Goal: Task Accomplishment & Management: Manage account settings

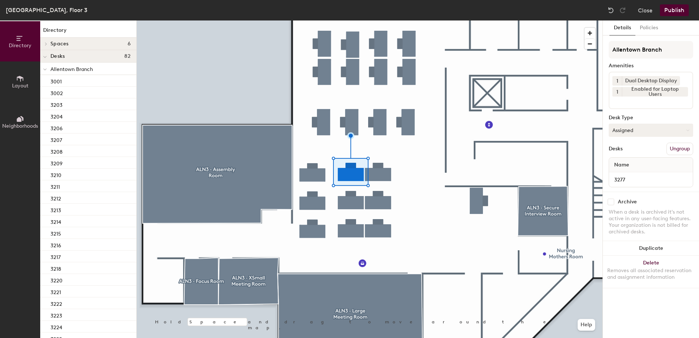
click at [620, 131] on button "Assigned" at bounding box center [651, 130] width 84 height 13
click at [631, 174] on div "Hoteled" at bounding box center [645, 174] width 73 height 11
click at [662, 12] on button "Publish" at bounding box center [674, 10] width 29 height 12
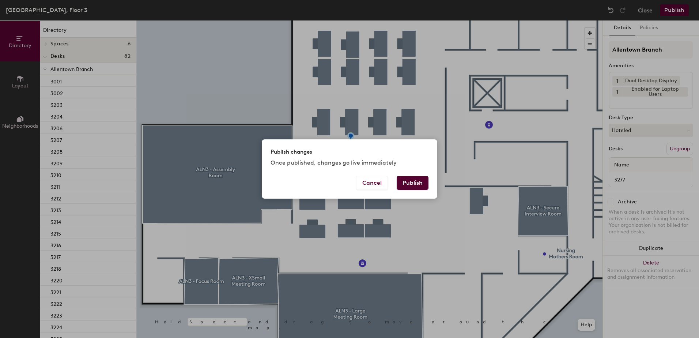
click at [407, 179] on button "Publish" at bounding box center [413, 183] width 32 height 14
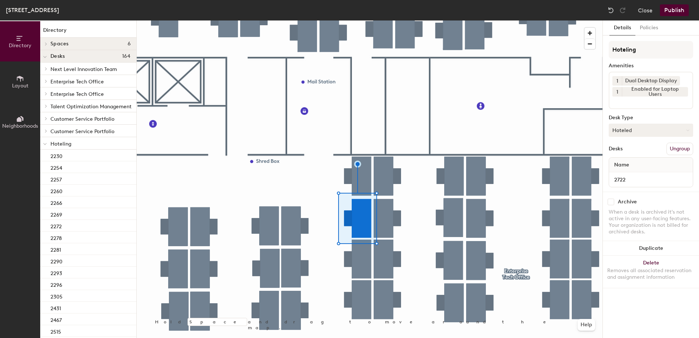
click at [634, 128] on button "Hoteled" at bounding box center [651, 130] width 84 height 13
click at [638, 160] on div "Hot" at bounding box center [645, 163] width 73 height 11
click at [645, 132] on button "Hot" at bounding box center [651, 130] width 84 height 13
click at [649, 154] on div "Assigned" at bounding box center [645, 152] width 73 height 11
click at [679, 154] on button "Ungroup" at bounding box center [680, 149] width 27 height 12
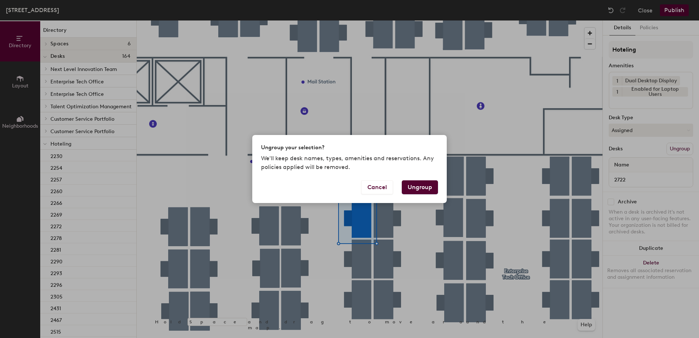
click at [429, 188] on button "Ungroup" at bounding box center [420, 187] width 36 height 14
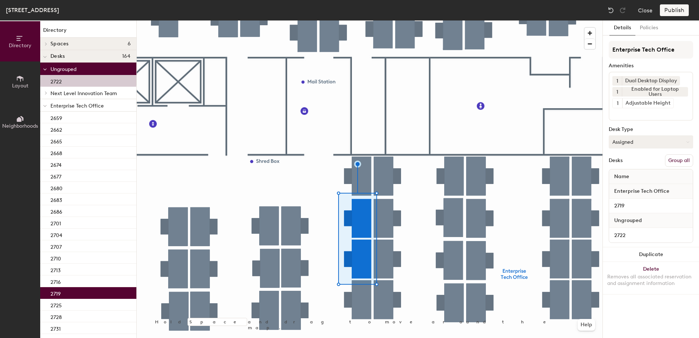
drag, startPoint x: 674, startPoint y: 160, endPoint x: 675, endPoint y: 146, distance: 14.3
click at [675, 160] on button "Group all" at bounding box center [679, 160] width 28 height 12
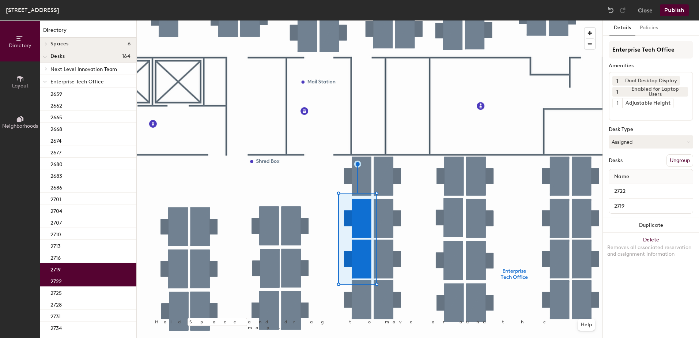
click at [680, 8] on button "Publish" at bounding box center [674, 10] width 29 height 12
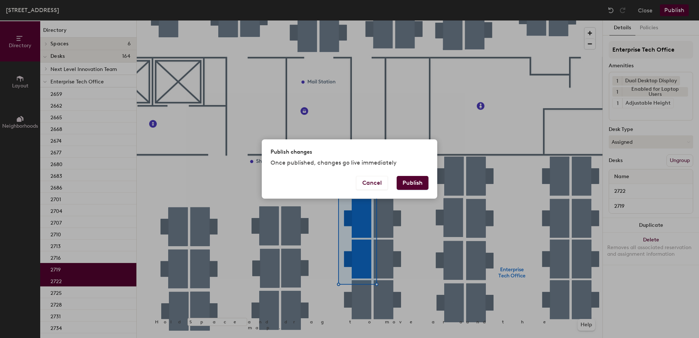
drag, startPoint x: 407, startPoint y: 177, endPoint x: 408, endPoint y: 181, distance: 3.9
click at [407, 177] on button "Publish" at bounding box center [413, 183] width 32 height 14
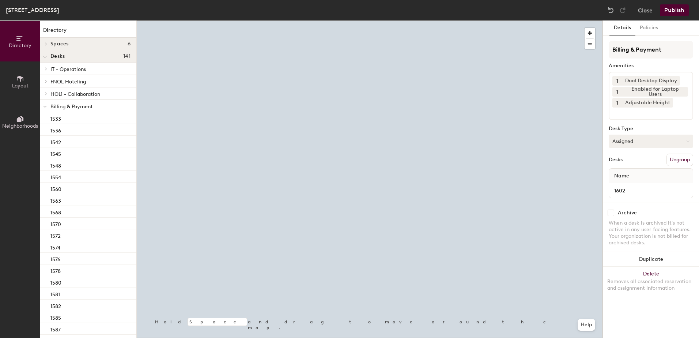
drag, startPoint x: 625, startPoint y: 137, endPoint x: 627, endPoint y: 142, distance: 5.1
click at [626, 140] on button "Assigned" at bounding box center [651, 141] width 84 height 13
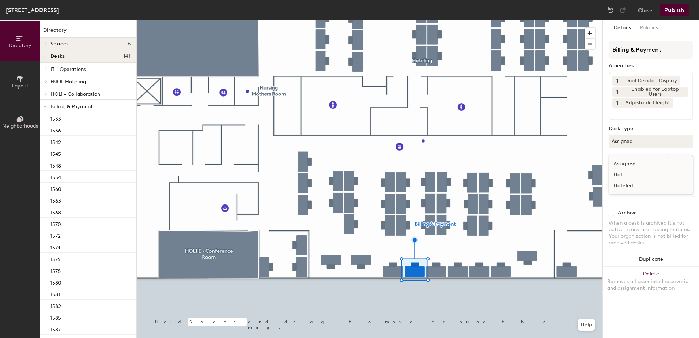
click at [636, 185] on div "Hoteled" at bounding box center [645, 185] width 73 height 11
click at [685, 161] on button "Ungroup" at bounding box center [680, 160] width 27 height 12
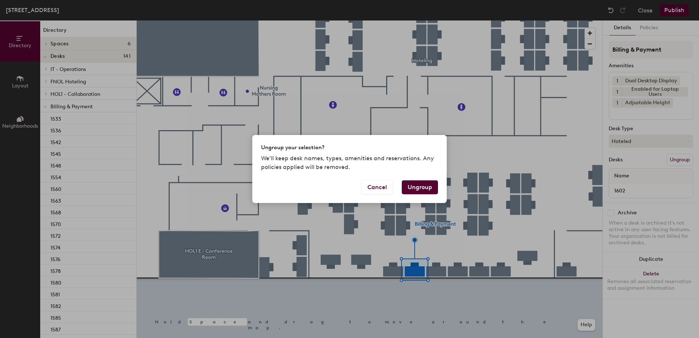
click at [416, 187] on button "Ungroup" at bounding box center [420, 187] width 36 height 14
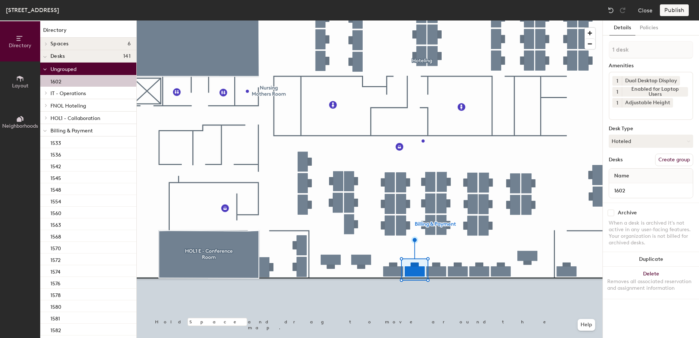
drag, startPoint x: 43, startPoint y: 130, endPoint x: 45, endPoint y: 137, distance: 7.5
click at [43, 130] on icon at bounding box center [45, 130] width 4 height 3
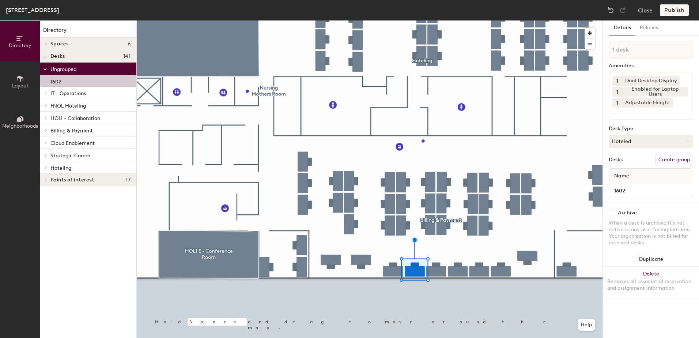
drag, startPoint x: 47, startPoint y: 167, endPoint x: 49, endPoint y: 172, distance: 5.2
click at [47, 167] on icon at bounding box center [46, 168] width 3 height 4
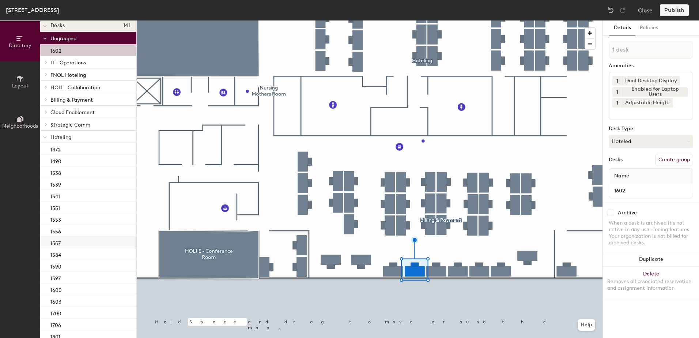
scroll to position [53, 0]
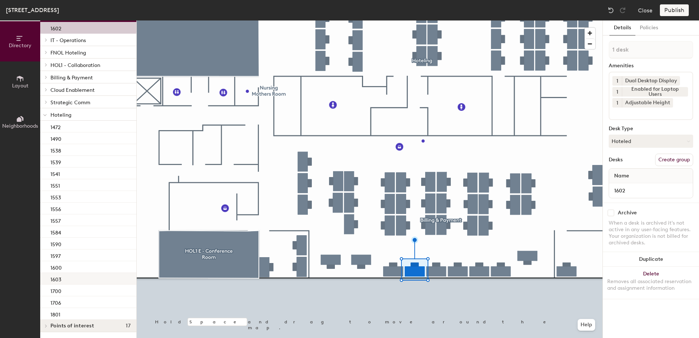
click at [72, 277] on div "1603" at bounding box center [88, 279] width 96 height 12
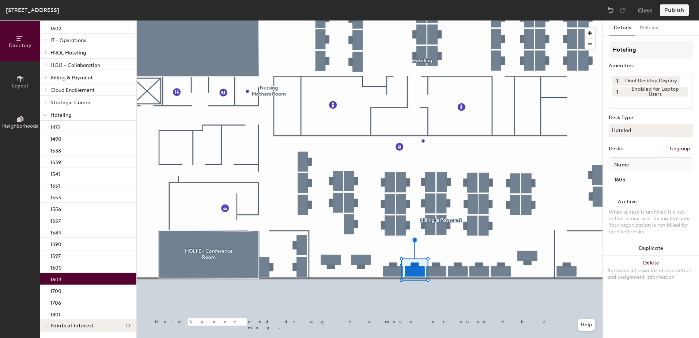
click at [400, 20] on div at bounding box center [370, 20] width 466 height 0
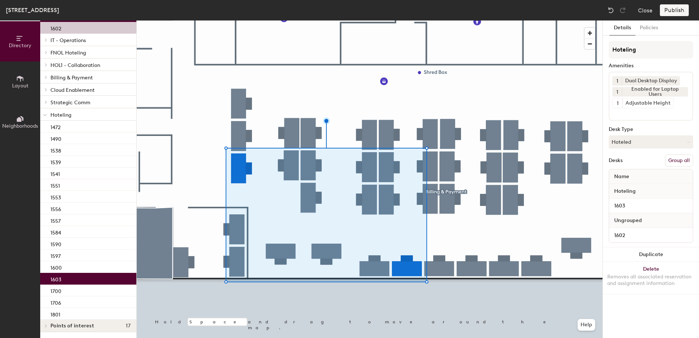
click at [676, 161] on button "Group all" at bounding box center [679, 160] width 28 height 12
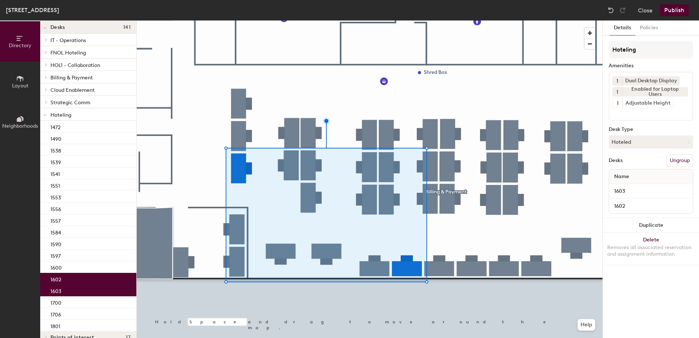
click at [670, 15] on div "Holland Street Building, Floor 1 Close Publish" at bounding box center [349, 10] width 699 height 20
click at [668, 10] on button "Publish" at bounding box center [674, 10] width 29 height 12
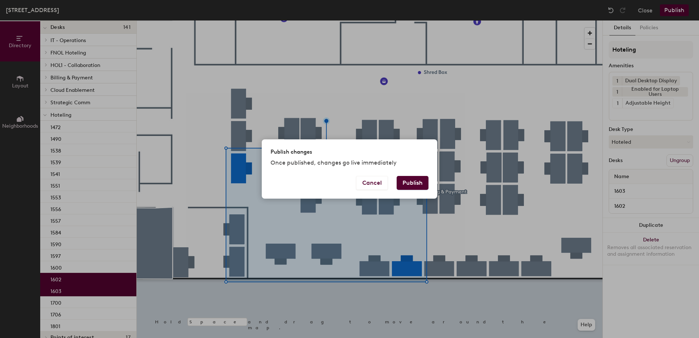
click at [413, 179] on button "Publish" at bounding box center [413, 183] width 32 height 14
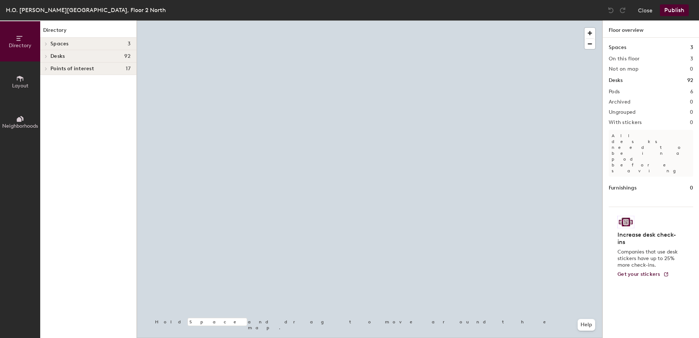
click at [410, 20] on div at bounding box center [370, 20] width 466 height 0
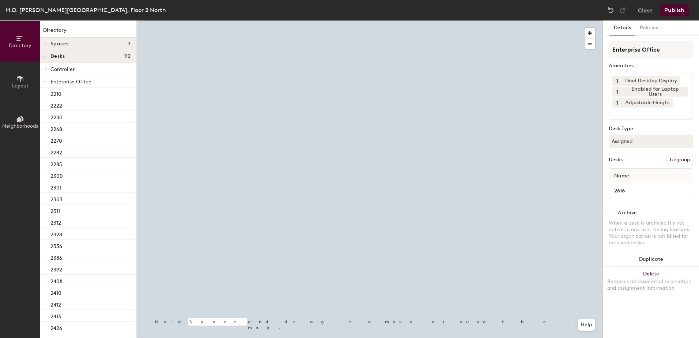
drag, startPoint x: 649, startPoint y: 135, endPoint x: 650, endPoint y: 150, distance: 15.4
click at [650, 140] on button "Assigned" at bounding box center [651, 141] width 84 height 13
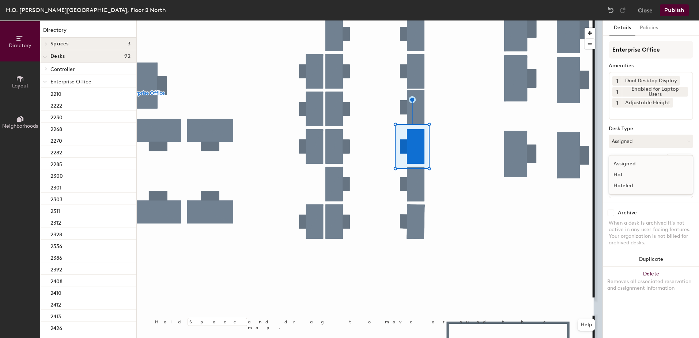
click at [640, 185] on div "Hoteled" at bounding box center [645, 185] width 73 height 11
click at [678, 158] on button "Ungroup" at bounding box center [680, 160] width 27 height 12
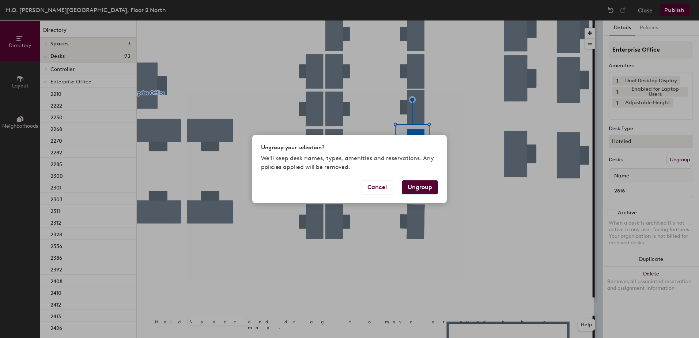
click at [423, 186] on button "Ungroup" at bounding box center [420, 187] width 36 height 14
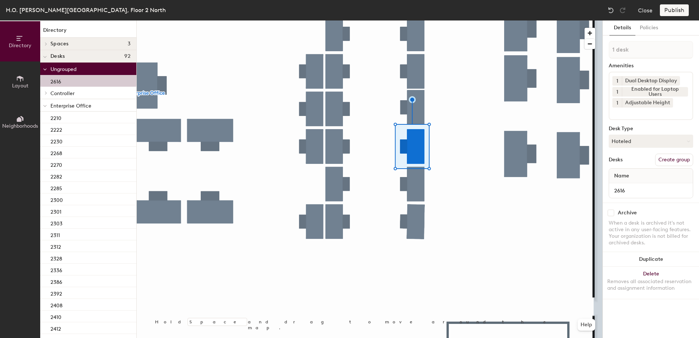
click at [46, 106] on icon at bounding box center [45, 106] width 4 height 3
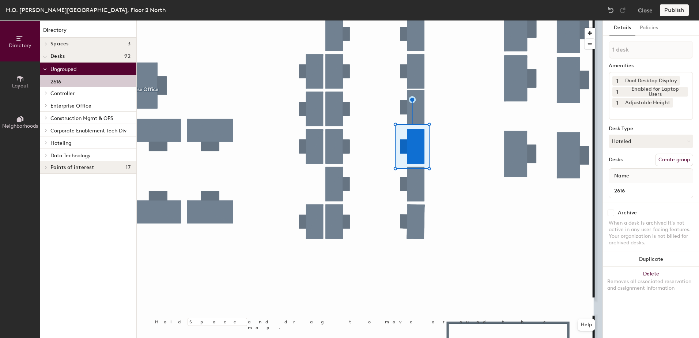
drag, startPoint x: 45, startPoint y: 143, endPoint x: 50, endPoint y: 167, distance: 24.3
click at [46, 143] on icon at bounding box center [46, 143] width 3 height 4
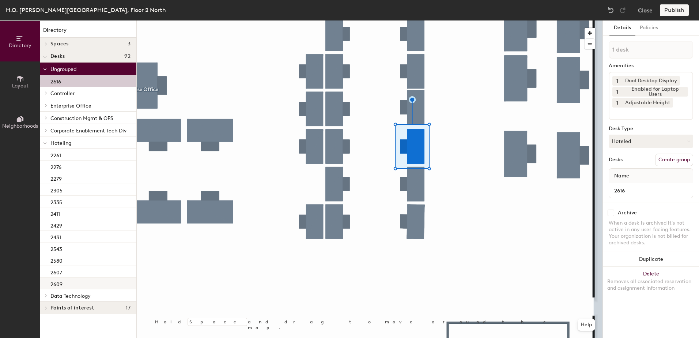
click at [77, 282] on div "2609" at bounding box center [88, 284] width 96 height 12
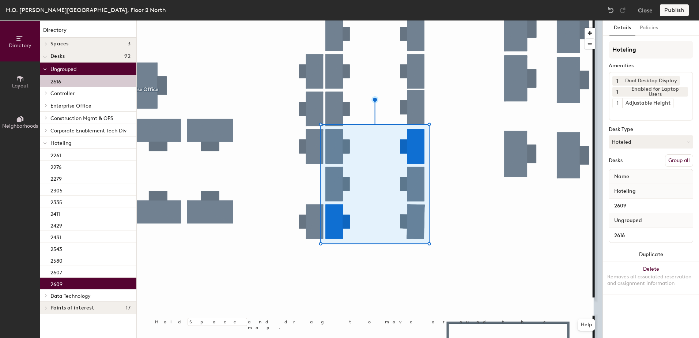
click at [683, 166] on button "Group all" at bounding box center [679, 160] width 28 height 12
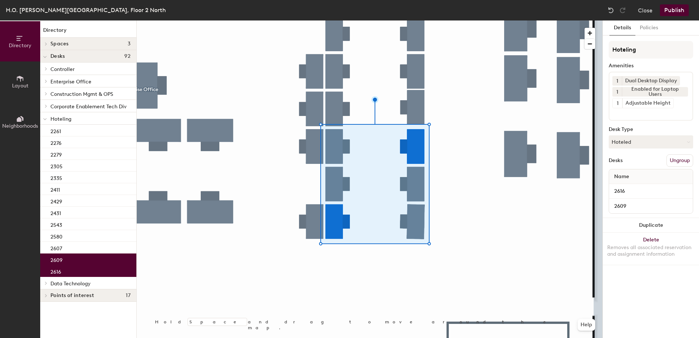
click at [672, 10] on button "Publish" at bounding box center [674, 10] width 29 height 12
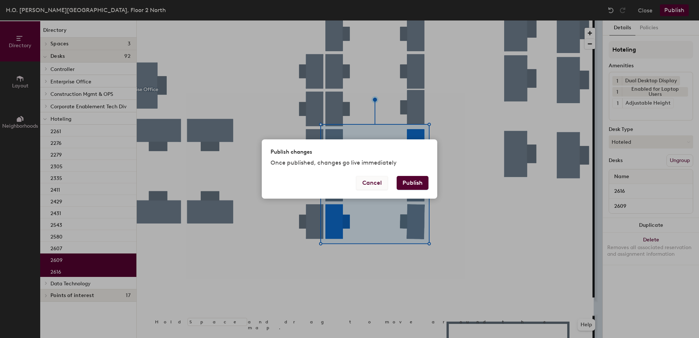
drag, startPoint x: 404, startPoint y: 180, endPoint x: 375, endPoint y: 186, distance: 29.6
click at [405, 180] on button "Publish" at bounding box center [413, 183] width 32 height 14
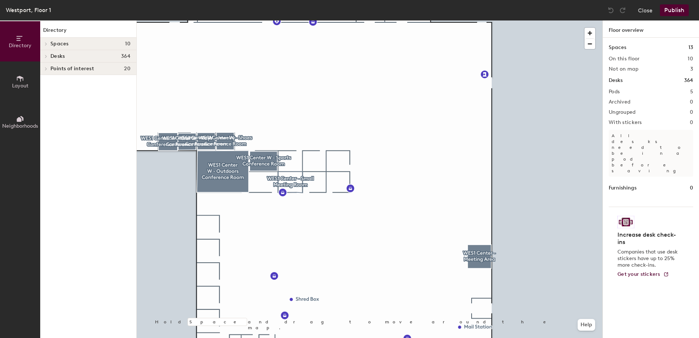
click at [408, 20] on div at bounding box center [370, 20] width 466 height 0
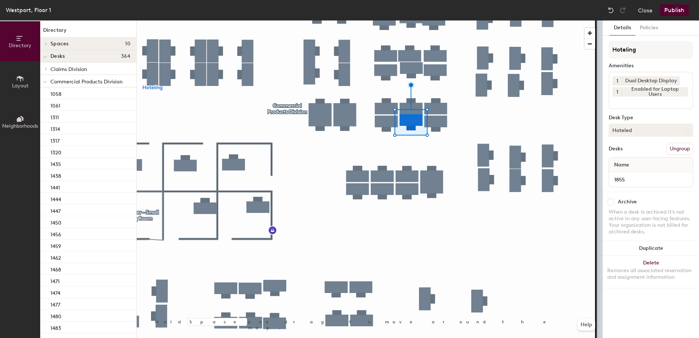
click at [626, 133] on button "Hoteled" at bounding box center [651, 130] width 84 height 13
click at [636, 149] on div "Assigned" at bounding box center [645, 152] width 73 height 11
click at [679, 152] on button "Ungroup" at bounding box center [680, 149] width 27 height 12
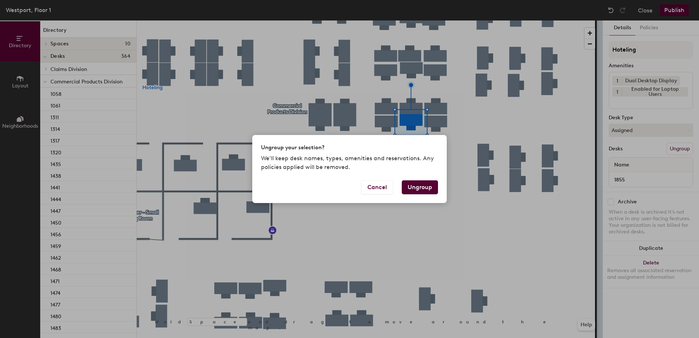
click at [423, 185] on button "Ungroup" at bounding box center [420, 187] width 36 height 14
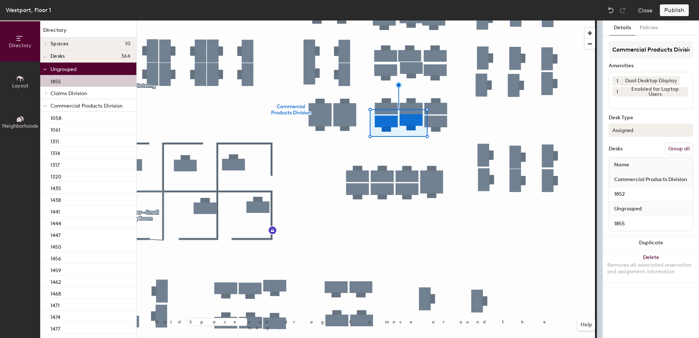
drag, startPoint x: 690, startPoint y: 148, endPoint x: 685, endPoint y: 134, distance: 14.7
click at [689, 147] on button "Group all" at bounding box center [679, 149] width 28 height 12
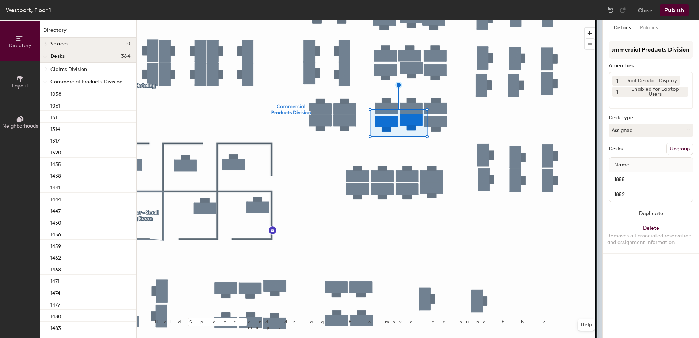
click at [674, 7] on button "Publish" at bounding box center [674, 10] width 29 height 12
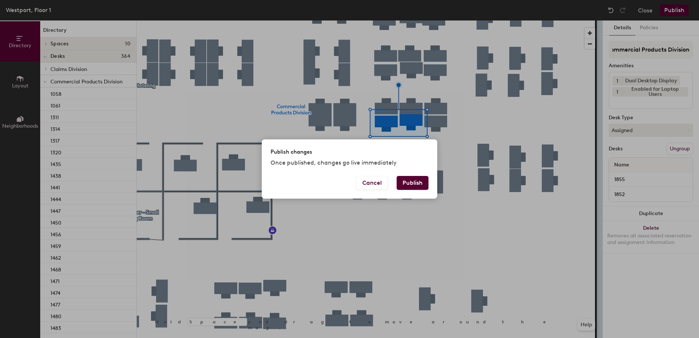
scroll to position [0, 0]
click at [418, 173] on div "Publish changes Once published, changes go live immediately" at bounding box center [350, 157] width 176 height 36
click at [418, 176] on button "Publish" at bounding box center [413, 183] width 32 height 14
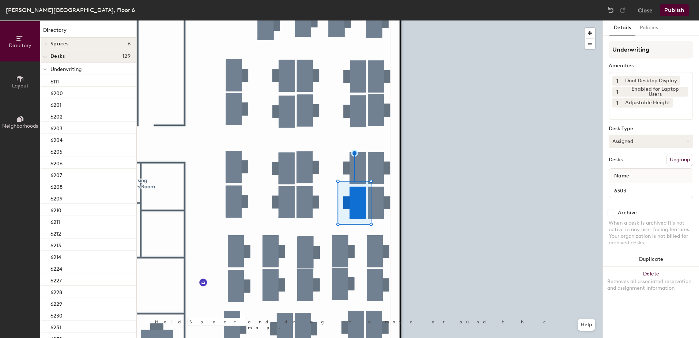
click at [623, 146] on button "Assigned" at bounding box center [651, 141] width 84 height 13
drag, startPoint x: 628, startPoint y: 185, endPoint x: 665, endPoint y: 184, distance: 37.3
click at [628, 185] on div "Hoteled" at bounding box center [645, 185] width 73 height 11
click at [678, 157] on button "Ungroup" at bounding box center [680, 160] width 27 height 12
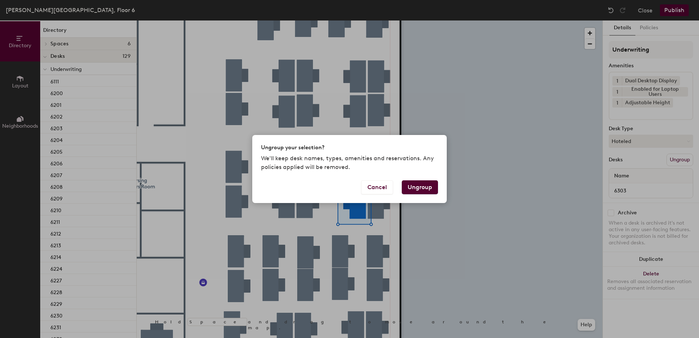
click at [419, 188] on button "Ungroup" at bounding box center [420, 187] width 36 height 14
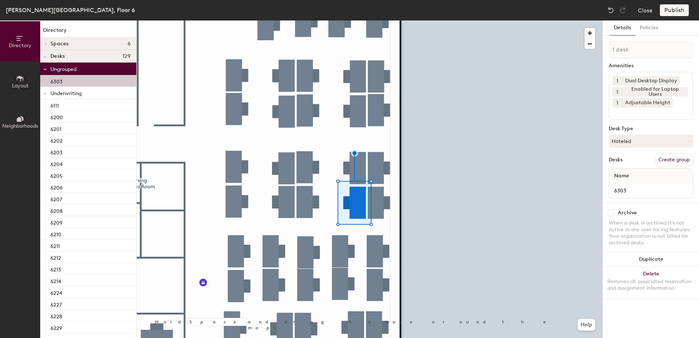
click at [46, 92] on span at bounding box center [45, 93] width 4 height 6
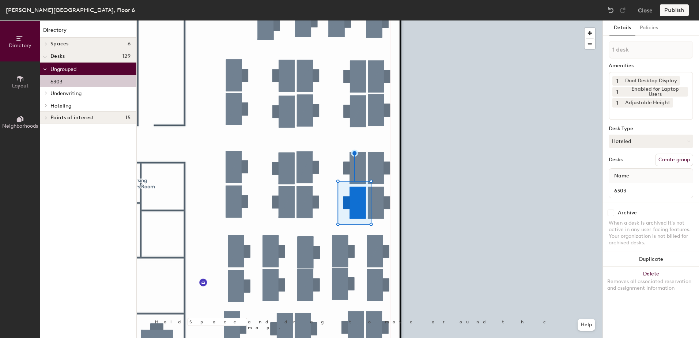
click at [46, 104] on icon at bounding box center [46, 105] width 3 height 4
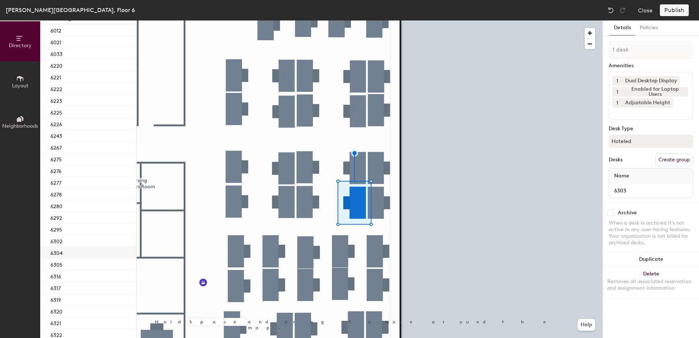
scroll to position [120, 0]
click at [78, 210] on div "6302" at bounding box center [88, 209] width 96 height 12
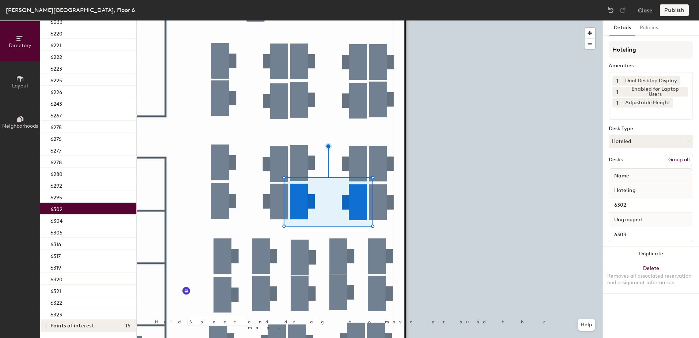
click at [687, 165] on button "Group all" at bounding box center [679, 160] width 28 height 12
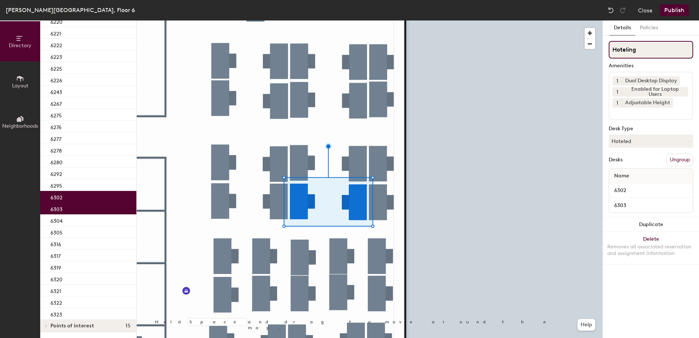
scroll to position [95, 0]
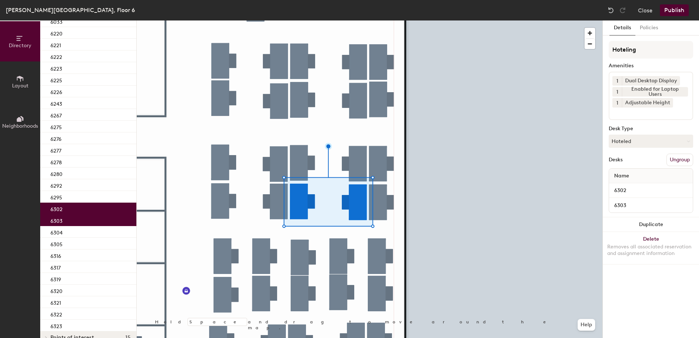
click at [675, 7] on button "Publish" at bounding box center [674, 10] width 29 height 12
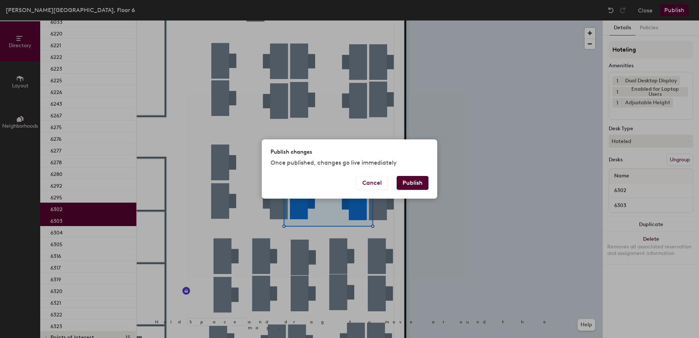
drag, startPoint x: 422, startPoint y: 176, endPoint x: 419, endPoint y: 183, distance: 8.2
click at [420, 178] on button "Publish" at bounding box center [413, 183] width 32 height 14
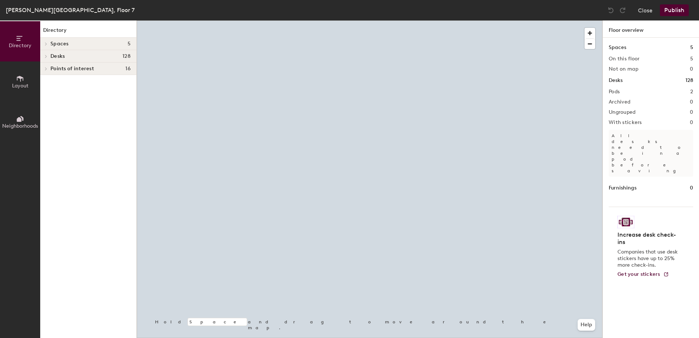
click at [415, 20] on div at bounding box center [370, 20] width 466 height 0
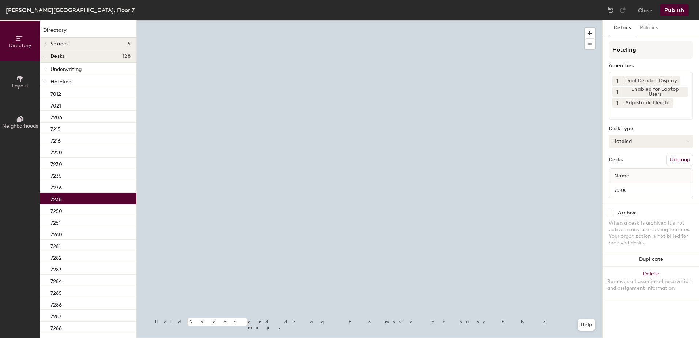
click at [633, 143] on button "Hoteled" at bounding box center [651, 141] width 84 height 13
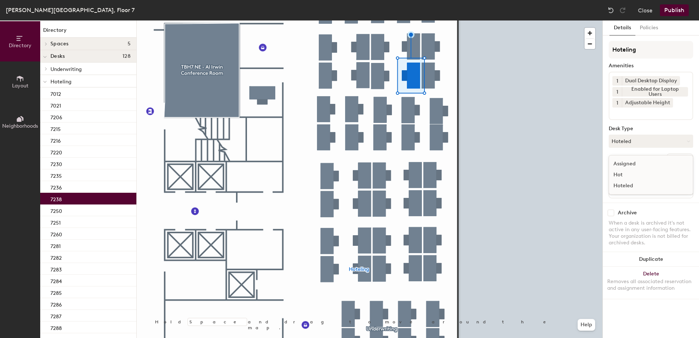
click at [640, 162] on div "Assigned" at bounding box center [645, 163] width 73 height 11
click at [672, 158] on button "Ungroup" at bounding box center [680, 160] width 27 height 12
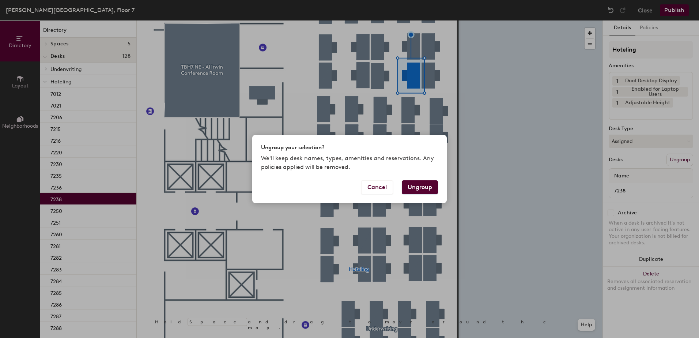
click at [423, 188] on button "Ungroup" at bounding box center [420, 187] width 36 height 14
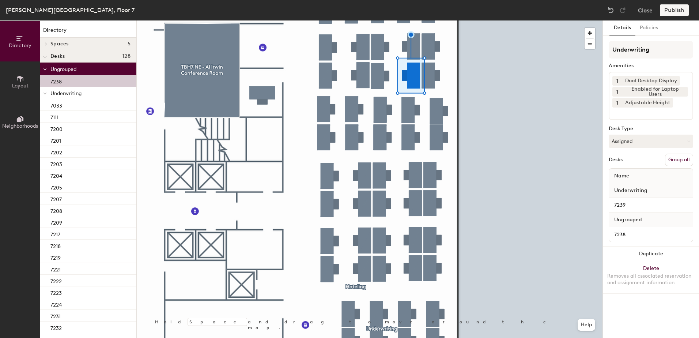
click at [675, 156] on button "Group all" at bounding box center [679, 160] width 28 height 12
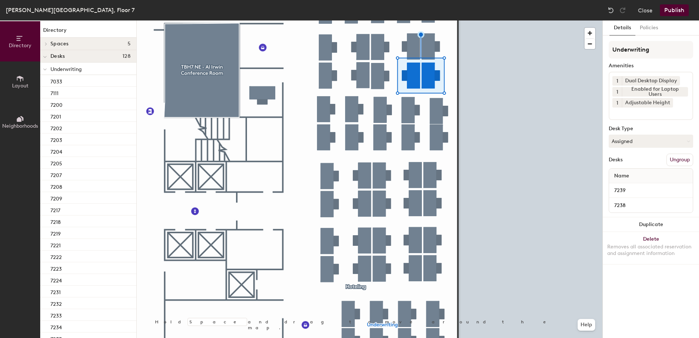
click at [676, 9] on button "Publish" at bounding box center [674, 10] width 29 height 12
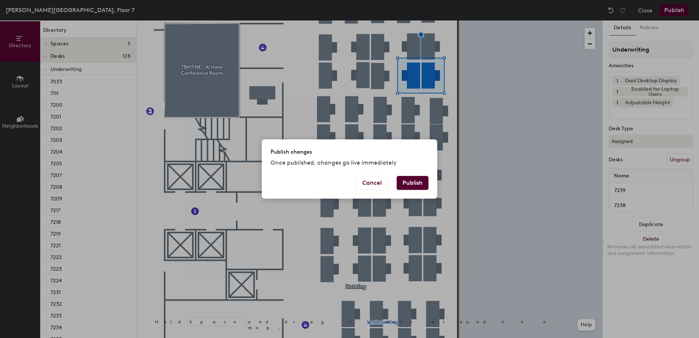
drag, startPoint x: 414, startPoint y: 180, endPoint x: 413, endPoint y: 185, distance: 5.3
click at [414, 181] on button "Publish" at bounding box center [413, 183] width 32 height 14
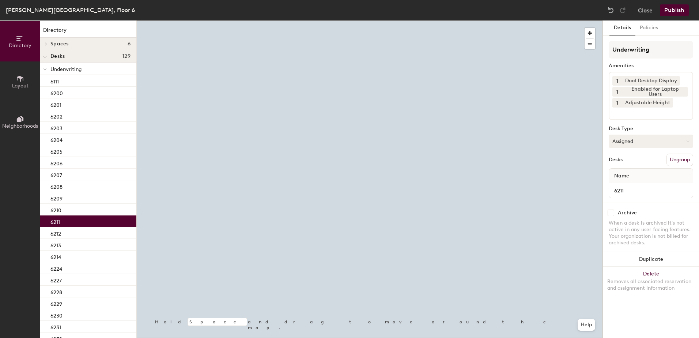
click at [620, 144] on button "Assigned" at bounding box center [651, 141] width 84 height 13
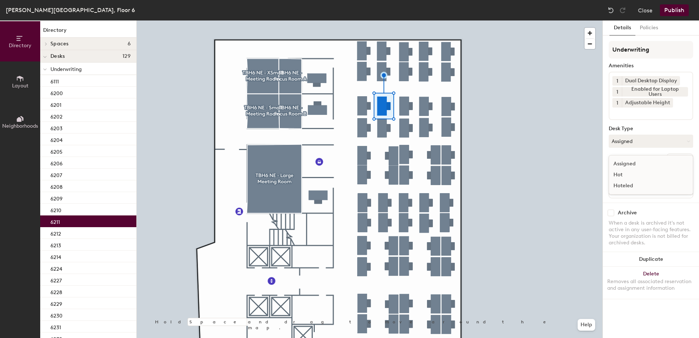
click at [626, 184] on div "Hoteled" at bounding box center [645, 185] width 73 height 11
click at [670, 164] on button "Ungroup" at bounding box center [680, 160] width 27 height 12
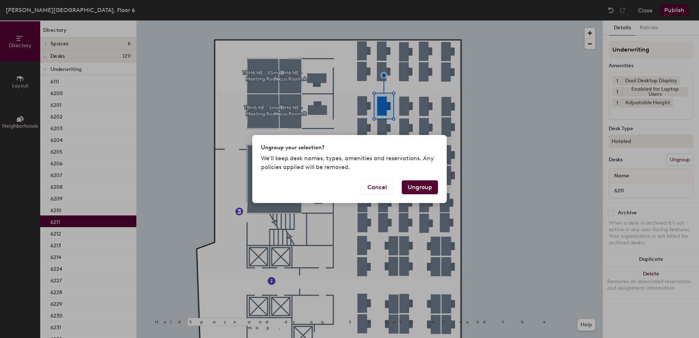
click at [425, 189] on button "Ungroup" at bounding box center [420, 187] width 36 height 14
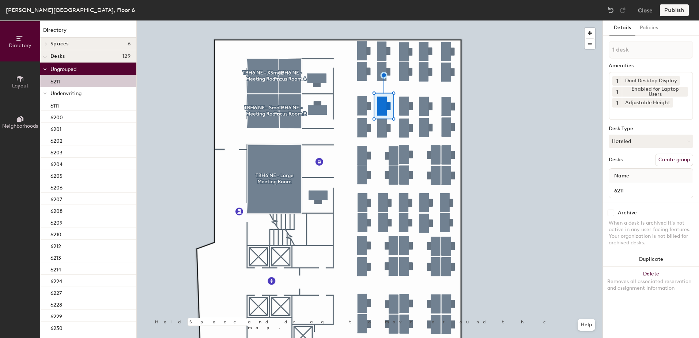
click at [45, 94] on icon at bounding box center [45, 93] width 4 height 3
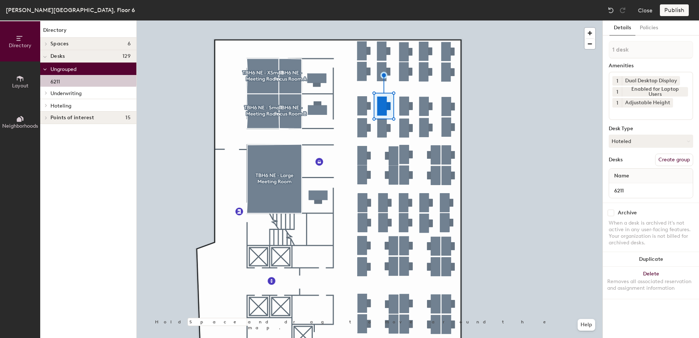
drag, startPoint x: 45, startPoint y: 107, endPoint x: 60, endPoint y: 136, distance: 33.2
click at [45, 106] on icon at bounding box center [46, 105] width 3 height 4
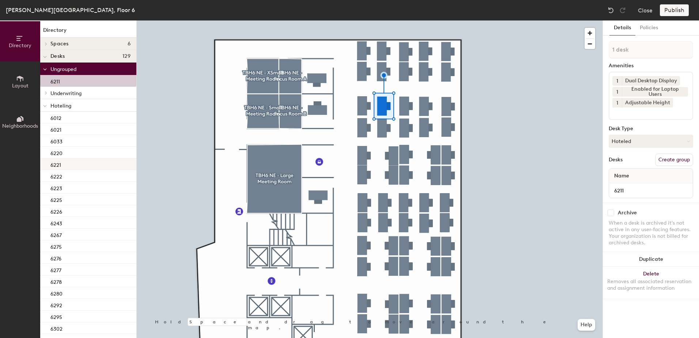
click at [84, 159] on div "6221" at bounding box center [88, 164] width 96 height 12
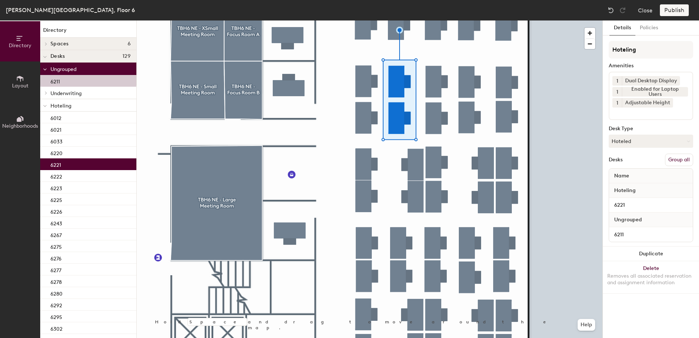
drag, startPoint x: 670, startPoint y: 162, endPoint x: 671, endPoint y: 153, distance: 8.4
click at [670, 161] on button "Group all" at bounding box center [679, 160] width 28 height 12
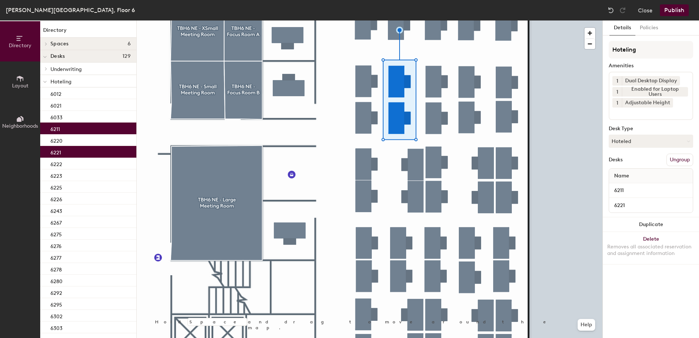
click at [672, 11] on button "Publish" at bounding box center [674, 10] width 29 height 12
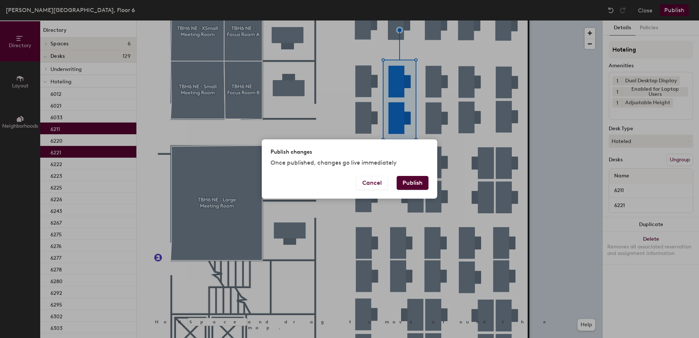
click at [414, 178] on button "Publish" at bounding box center [413, 183] width 32 height 14
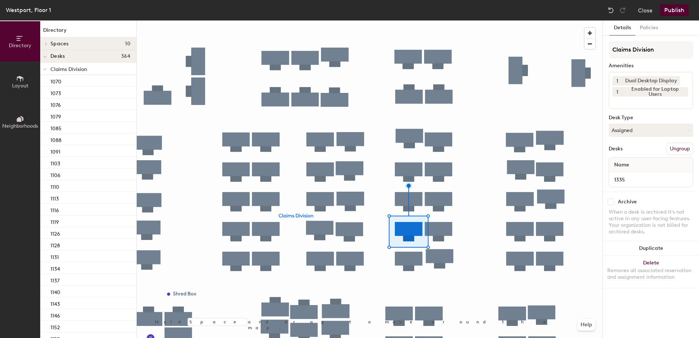
click at [636, 137] on div "Claims Division Amenities 1 Dual Desktop Display 1 Enabled for Laptop Users Des…" at bounding box center [651, 116] width 84 height 151
click at [637, 174] on input "1335" at bounding box center [651, 179] width 81 height 10
click at [633, 130] on button "Assigned" at bounding box center [651, 130] width 84 height 13
click at [632, 172] on div "Hoteled" at bounding box center [645, 174] width 73 height 11
click at [681, 152] on button "Ungroup" at bounding box center [680, 149] width 27 height 12
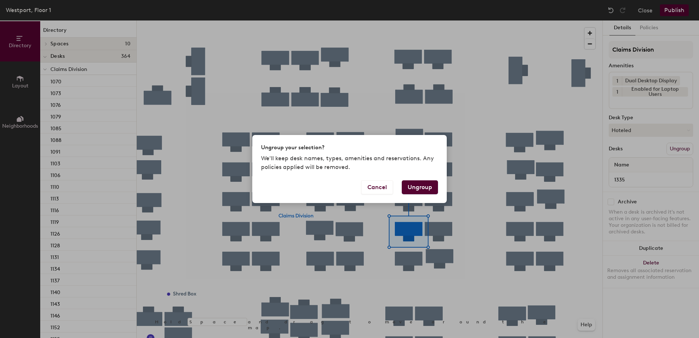
click at [414, 192] on button "Ungroup" at bounding box center [420, 187] width 36 height 14
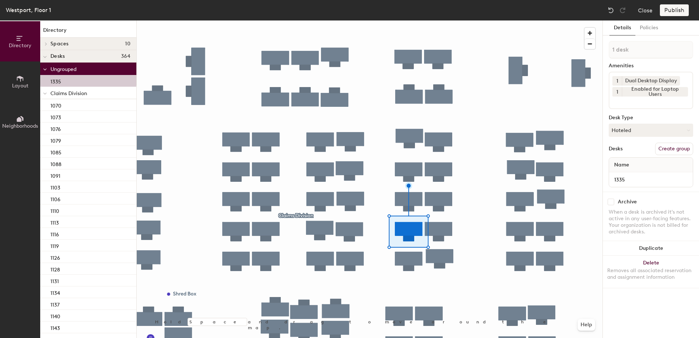
click at [44, 94] on icon at bounding box center [45, 93] width 4 height 3
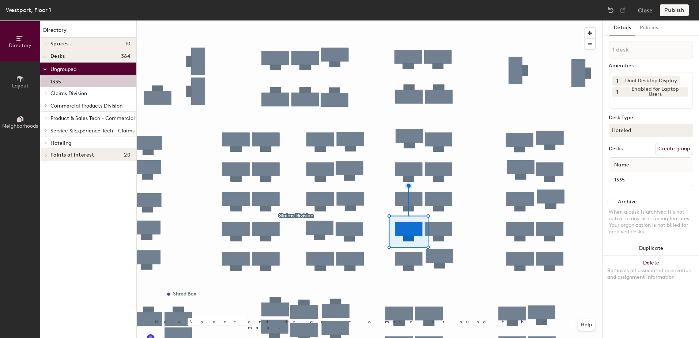
click at [47, 142] on icon at bounding box center [46, 143] width 3 height 4
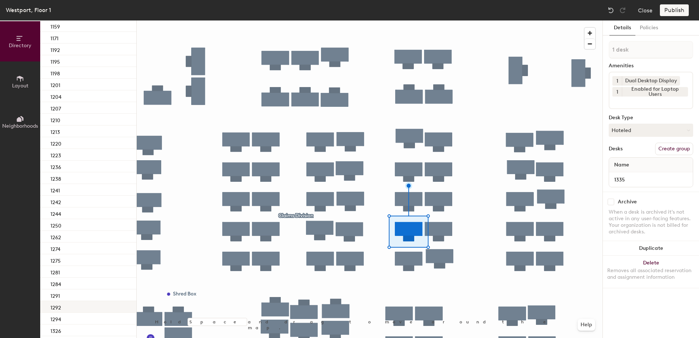
scroll to position [329, 0]
click at [74, 248] on div "1326" at bounding box center [88, 247] width 96 height 12
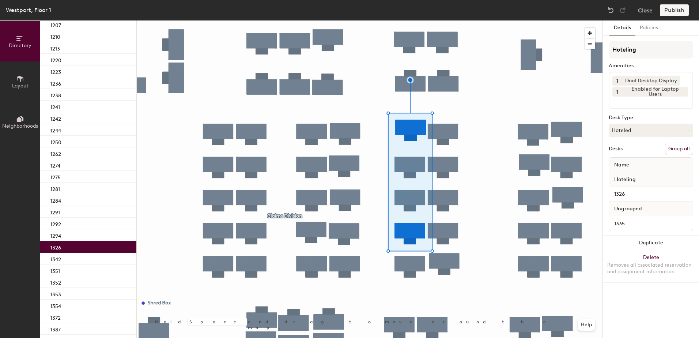
drag, startPoint x: 685, startPoint y: 153, endPoint x: 675, endPoint y: 68, distance: 85.1
click at [685, 152] on button "Group all" at bounding box center [679, 149] width 28 height 12
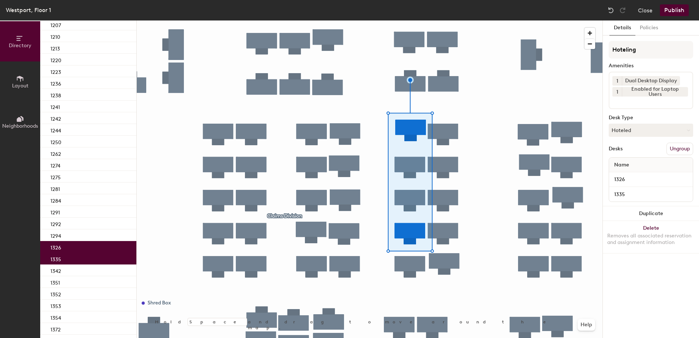
click at [674, 13] on button "Publish" at bounding box center [674, 10] width 29 height 12
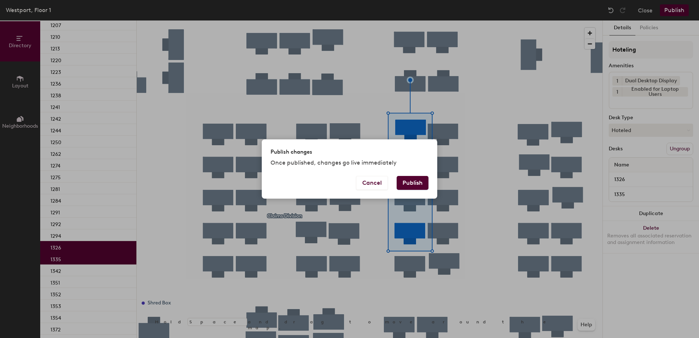
click at [409, 179] on button "Publish" at bounding box center [413, 183] width 32 height 14
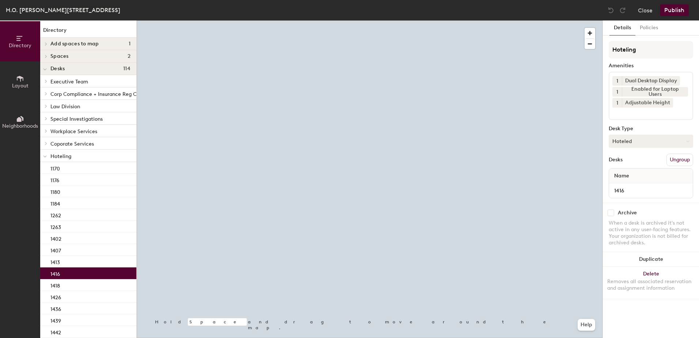
click at [624, 137] on button "Hoteled" at bounding box center [651, 141] width 84 height 13
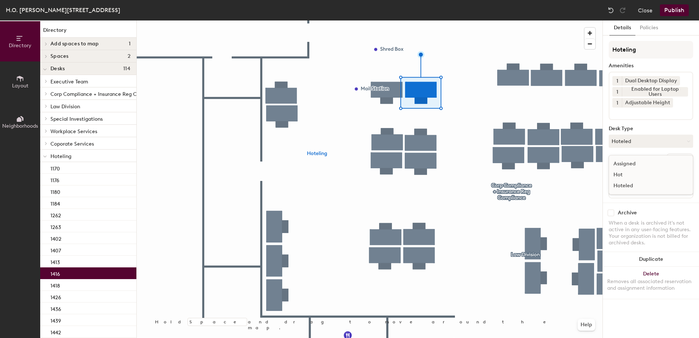
click at [632, 167] on div "Assigned" at bounding box center [645, 163] width 73 height 11
click at [668, 161] on button "Ungroup" at bounding box center [680, 160] width 27 height 12
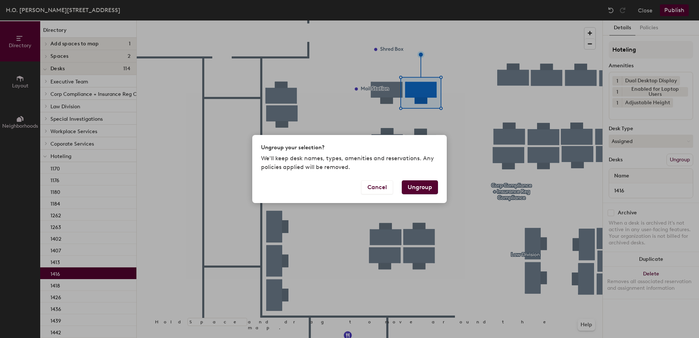
click at [419, 186] on button "Ungroup" at bounding box center [420, 187] width 36 height 14
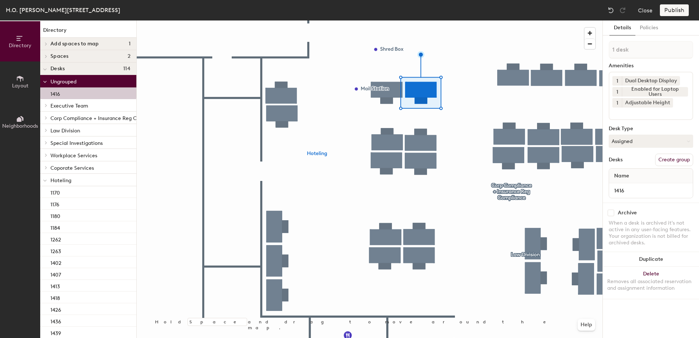
click at [388, 20] on div at bounding box center [370, 20] width 466 height 0
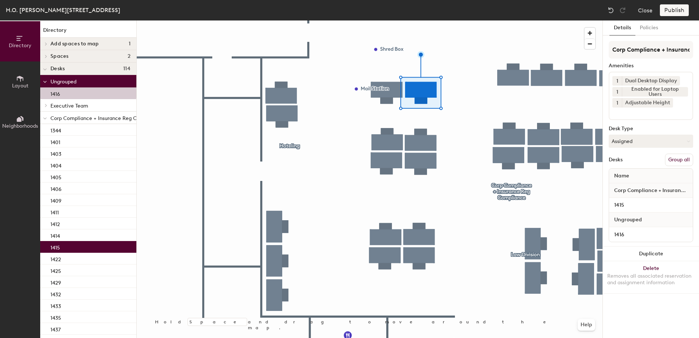
click at [681, 159] on button "Group all" at bounding box center [679, 160] width 28 height 12
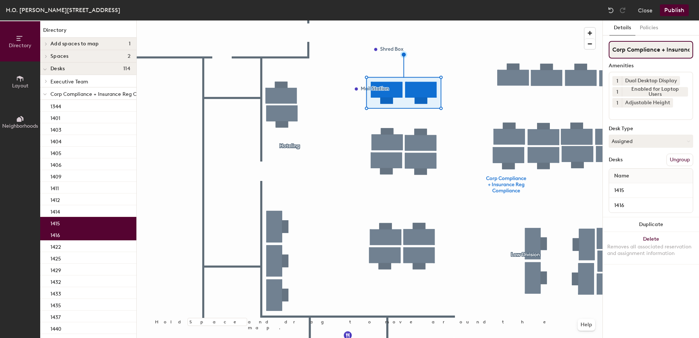
scroll to position [0, 51]
click at [667, 7] on button "Publish" at bounding box center [674, 10] width 29 height 12
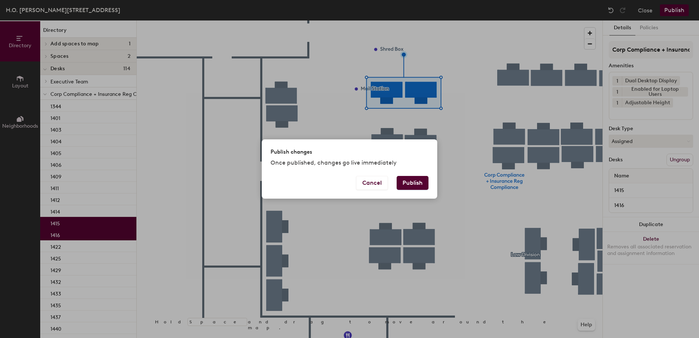
drag, startPoint x: 405, startPoint y: 188, endPoint x: 400, endPoint y: 185, distance: 4.9
click at [404, 186] on button "Publish" at bounding box center [413, 183] width 32 height 14
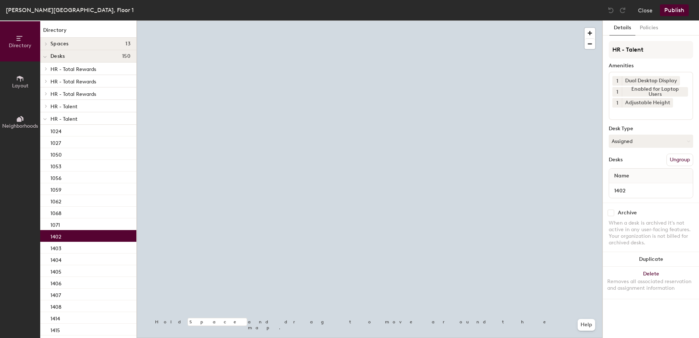
drag, startPoint x: 636, startPoint y: 138, endPoint x: 637, endPoint y: 154, distance: 15.7
click at [636, 139] on button "Assigned" at bounding box center [651, 141] width 84 height 13
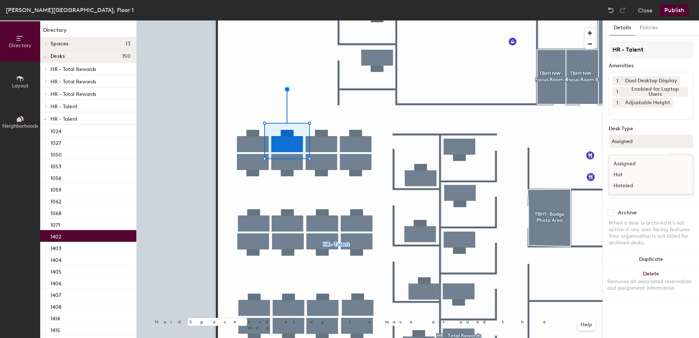
click at [637, 183] on div "Hoteled" at bounding box center [645, 185] width 73 height 11
click at [676, 162] on button "Ungroup" at bounding box center [680, 160] width 27 height 12
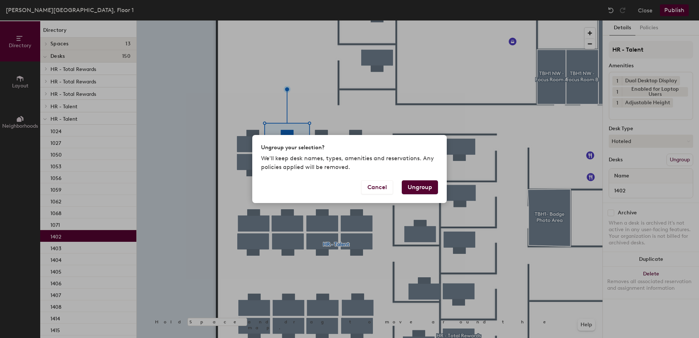
click at [426, 185] on button "Ungroup" at bounding box center [420, 187] width 36 height 14
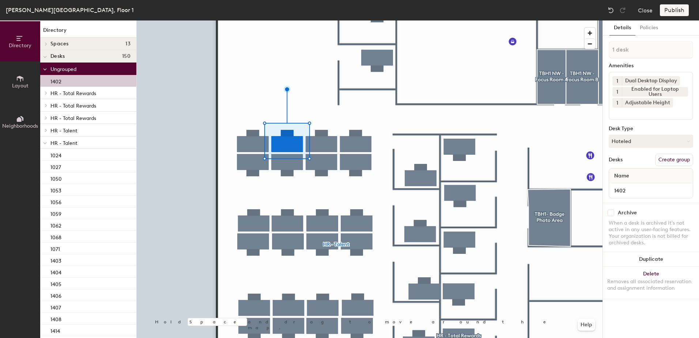
click at [45, 145] on span at bounding box center [45, 143] width 4 height 6
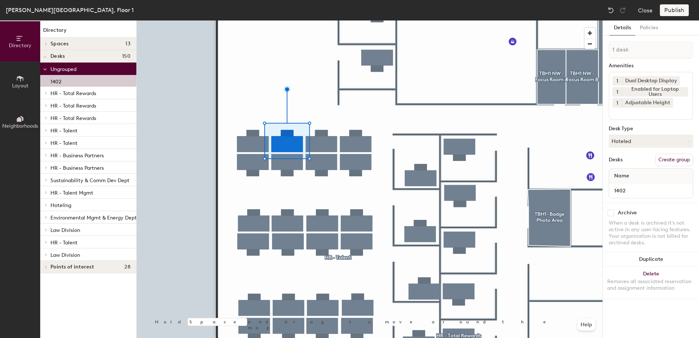
click at [47, 205] on icon at bounding box center [46, 205] width 3 height 4
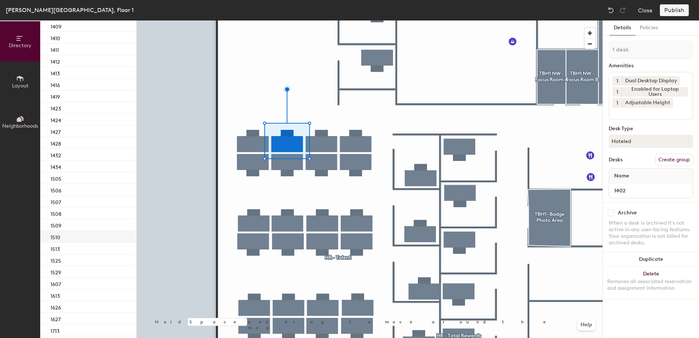
scroll to position [138, 0]
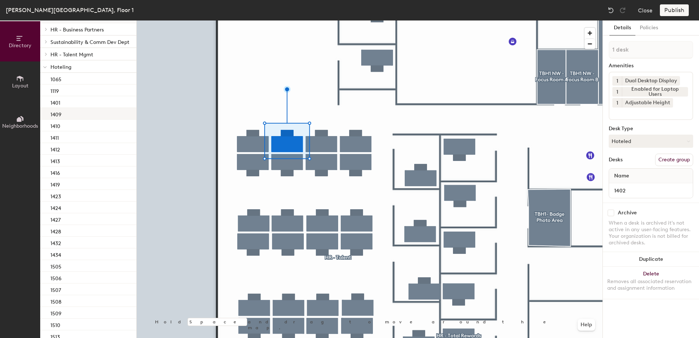
click at [80, 110] on div "1409" at bounding box center [88, 114] width 96 height 12
click at [80, 101] on div "1401" at bounding box center [88, 102] width 96 height 12
click at [295, 20] on div at bounding box center [370, 20] width 466 height 0
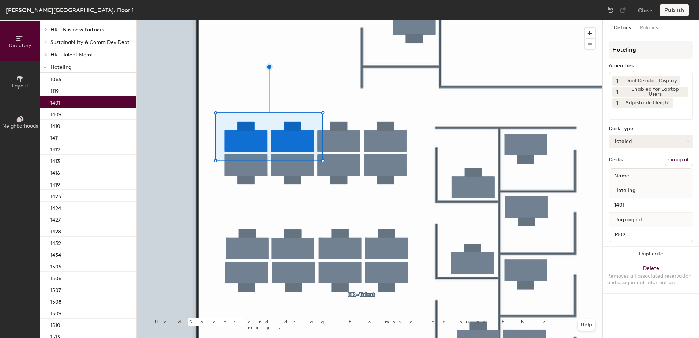
click at [676, 158] on button "Group all" at bounding box center [679, 160] width 28 height 12
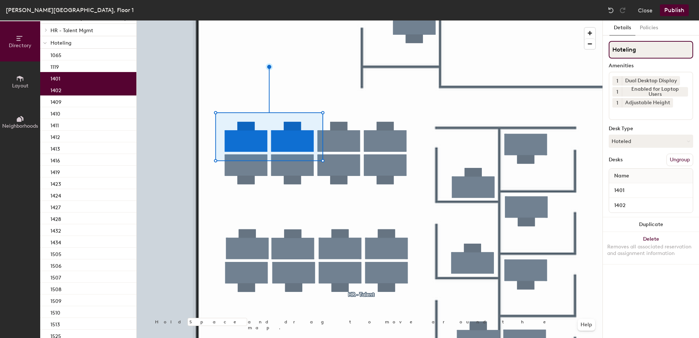
scroll to position [114, 0]
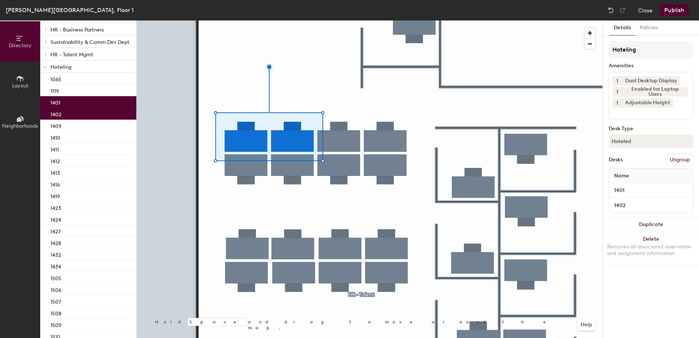
click at [678, 13] on button "Publish" at bounding box center [674, 10] width 29 height 12
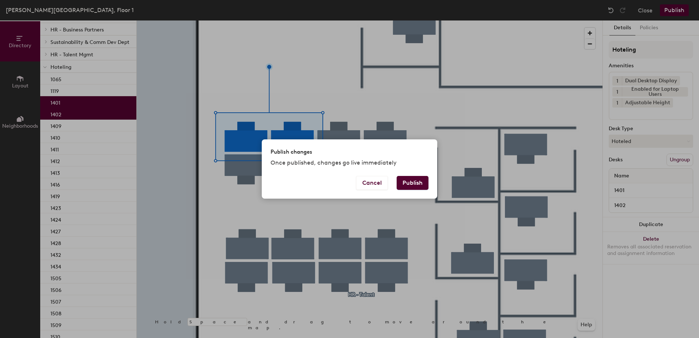
click at [412, 188] on button "Publish" at bounding box center [413, 183] width 32 height 14
